Goal: Task Accomplishment & Management: Manage account settings

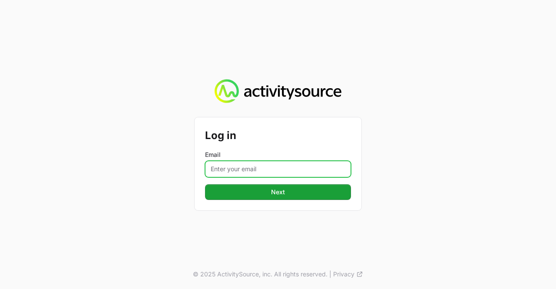
click at [269, 170] on input "Email" at bounding box center [278, 169] width 146 height 17
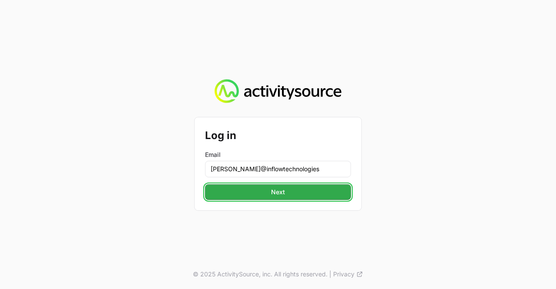
click at [280, 190] on span "Next" at bounding box center [278, 192] width 136 height 10
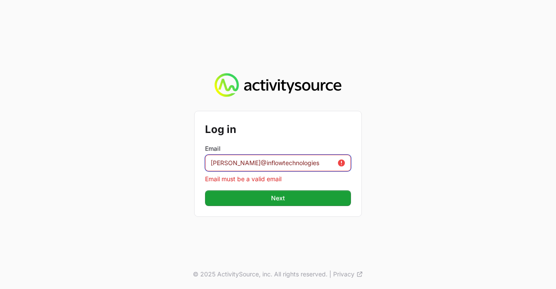
click at [322, 162] on input "[PERSON_NAME]@inflowtechnologies" at bounding box center [278, 163] width 146 height 17
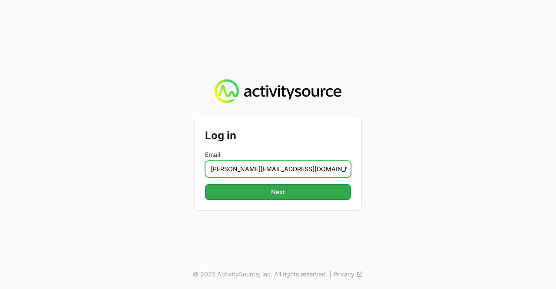
type input "[PERSON_NAME][EMAIL_ADDRESS][DOMAIN_NAME]"
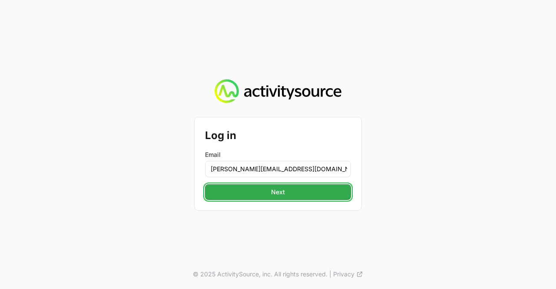
click at [293, 190] on span "Next" at bounding box center [278, 192] width 136 height 10
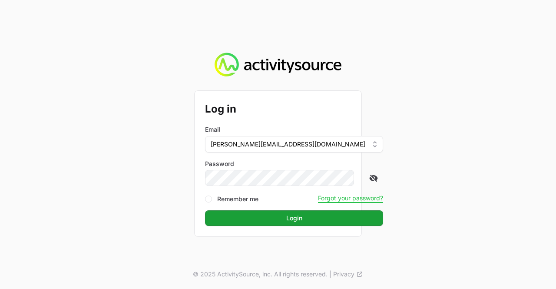
click at [369, 176] on icon at bounding box center [373, 178] width 9 height 9
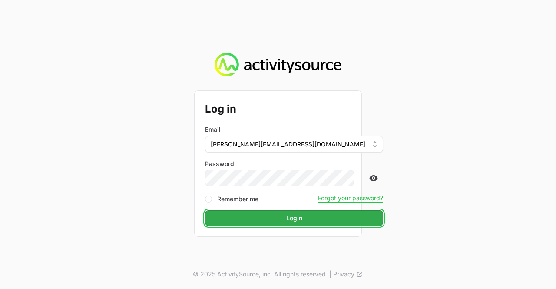
click at [280, 218] on span "Login" at bounding box center [294, 218] width 168 height 10
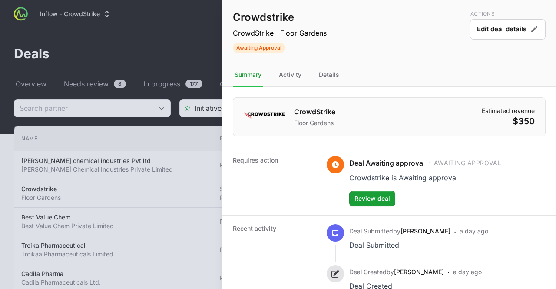
click at [190, 192] on div at bounding box center [278, 144] width 556 height 289
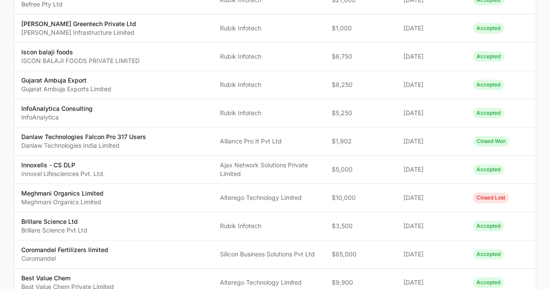
scroll to position [6, 0]
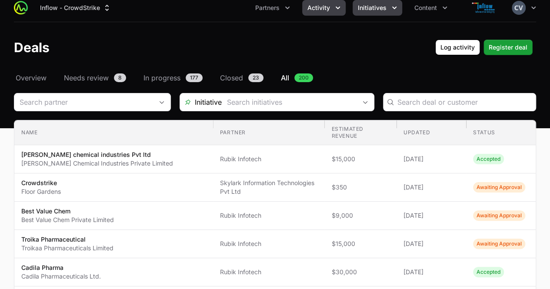
click at [394, 7] on icon "Initiatives menu" at bounding box center [394, 8] width 4 height 3
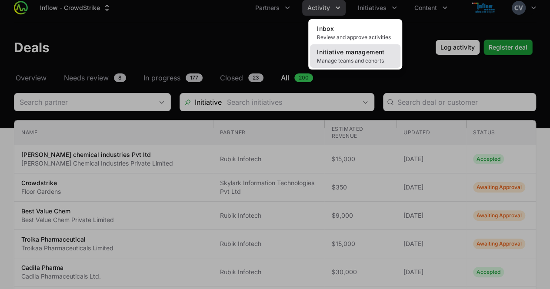
click at [356, 62] on span "Manage teams and cohorts" at bounding box center [355, 60] width 76 height 7
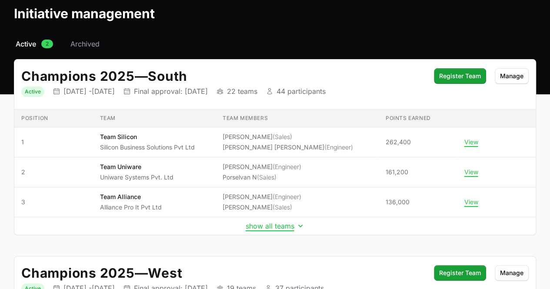
scroll to position [43, 0]
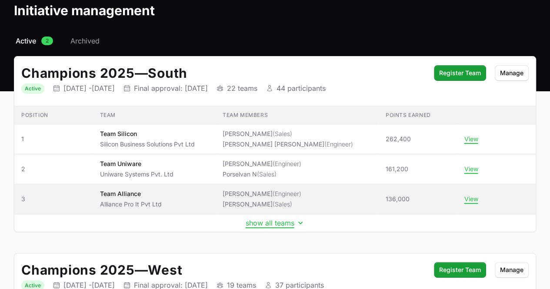
click at [294, 198] on span "[PERSON_NAME] (Engineer) [PERSON_NAME] (Sales)" at bounding box center [297, 198] width 149 height 19
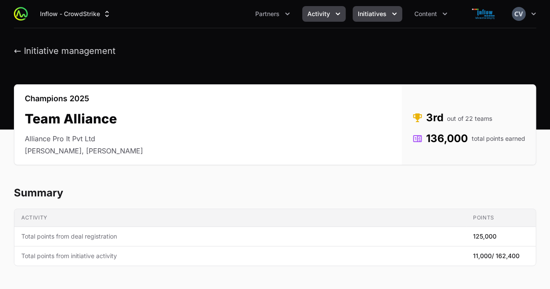
click at [341, 14] on icon "Activity menu" at bounding box center [337, 14] width 9 height 9
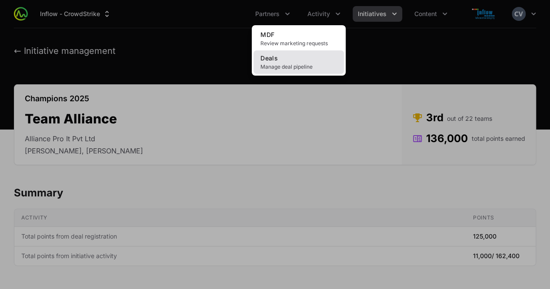
click at [301, 64] on span "Manage deal pipeline" at bounding box center [298, 66] width 76 height 7
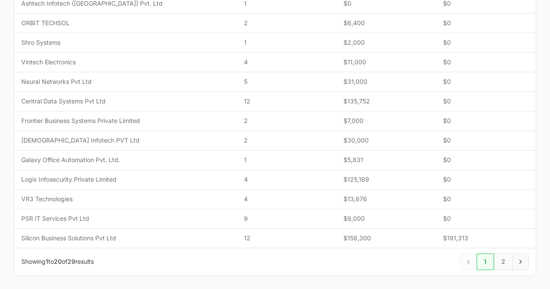
scroll to position [393, 0]
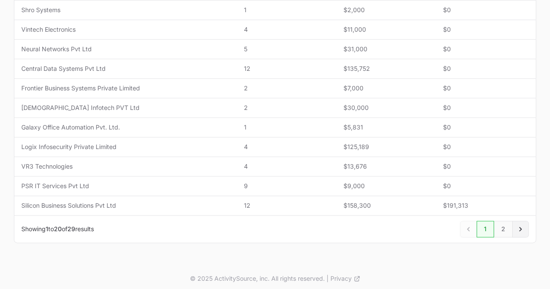
click at [518, 227] on icon "Next" at bounding box center [520, 229] width 9 height 9
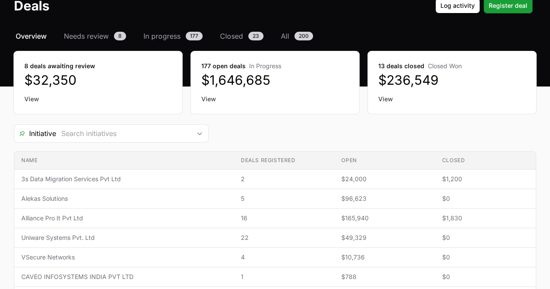
scroll to position [49, 0]
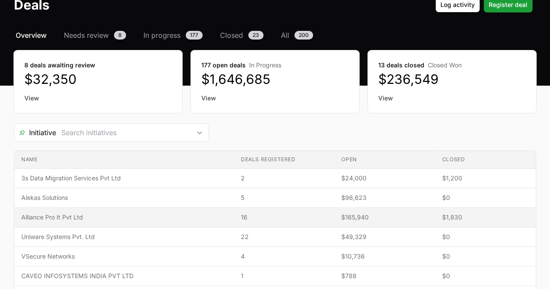
click at [72, 216] on span "Alliance Pro It Pvt Ltd" at bounding box center [124, 217] width 206 height 9
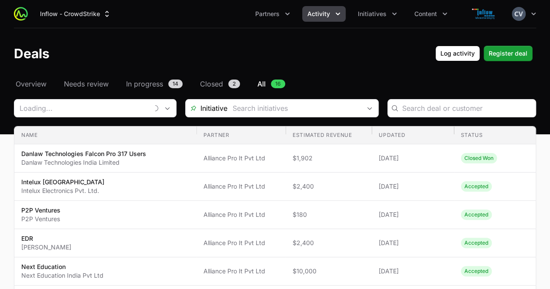
type input "Alliance Pro It Pvt Ltd"
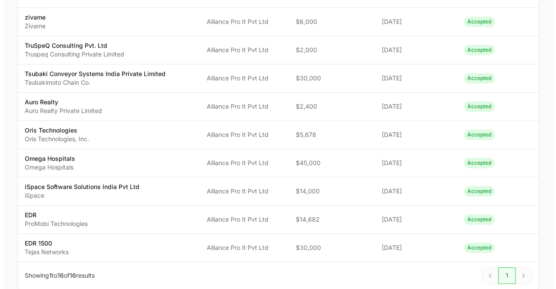
scroll to position [339, 0]
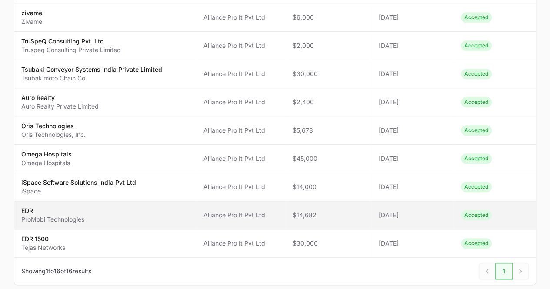
click at [431, 215] on span "[DATE]" at bounding box center [413, 215] width 68 height 9
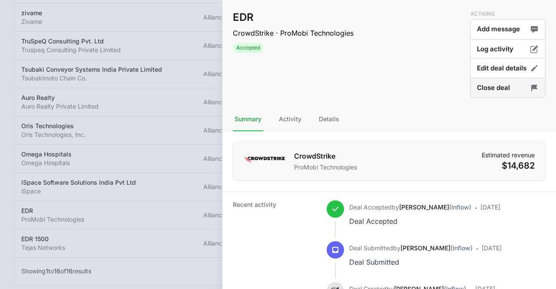
click at [481, 92] on button "Close deal" at bounding box center [508, 88] width 76 height 20
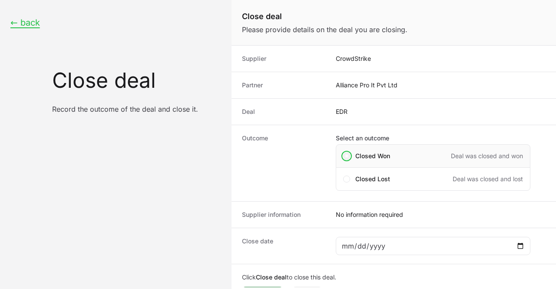
click at [349, 155] on span "Close deal form" at bounding box center [346, 156] width 7 height 7
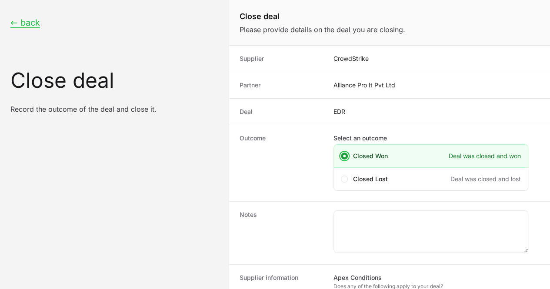
scroll to position [138, 0]
checkbox input "true"
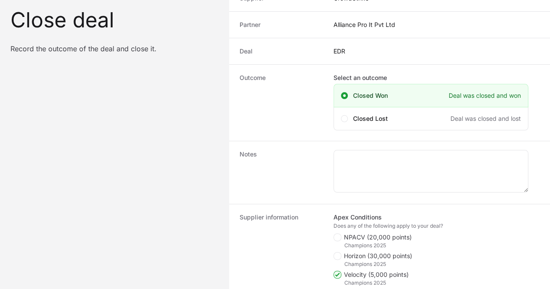
type input "[DATE]"
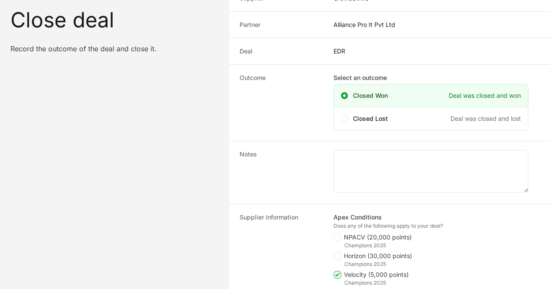
type input "$180"
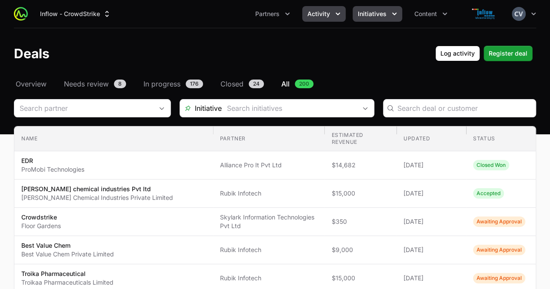
click at [390, 11] on icon "Initiatives menu" at bounding box center [394, 14] width 9 height 9
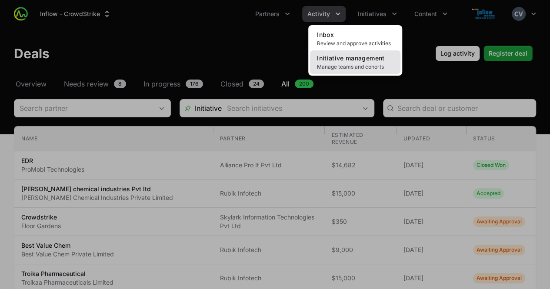
click at [365, 61] on span "Initiative management" at bounding box center [350, 57] width 67 height 7
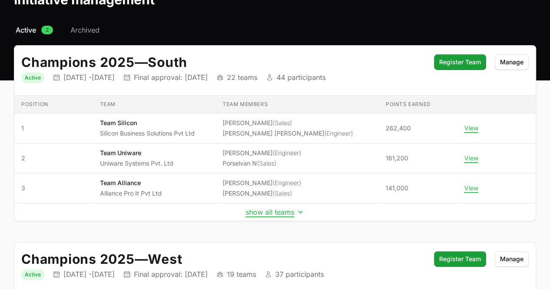
scroll to position [28, 0]
